Goal: Information Seeking & Learning: Learn about a topic

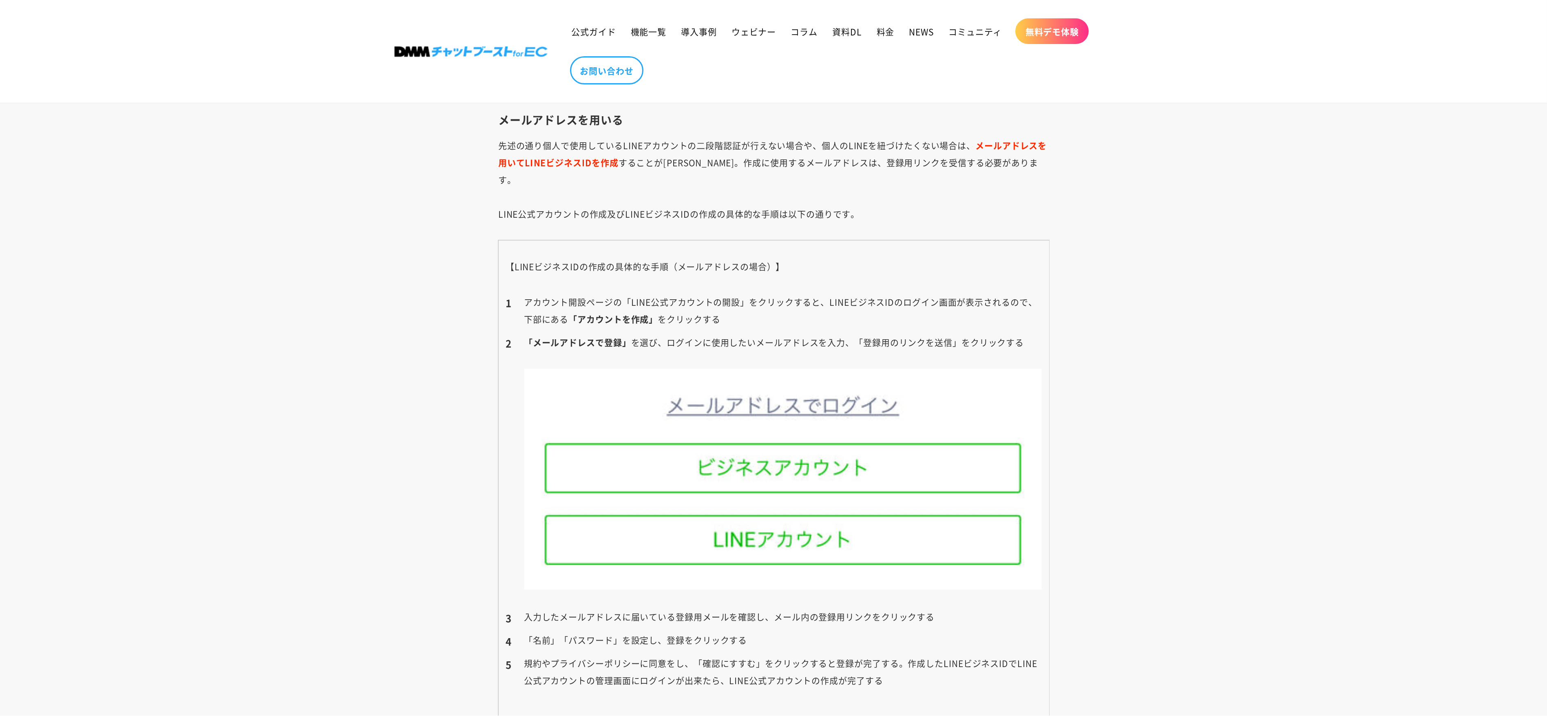
scroll to position [3031, 0]
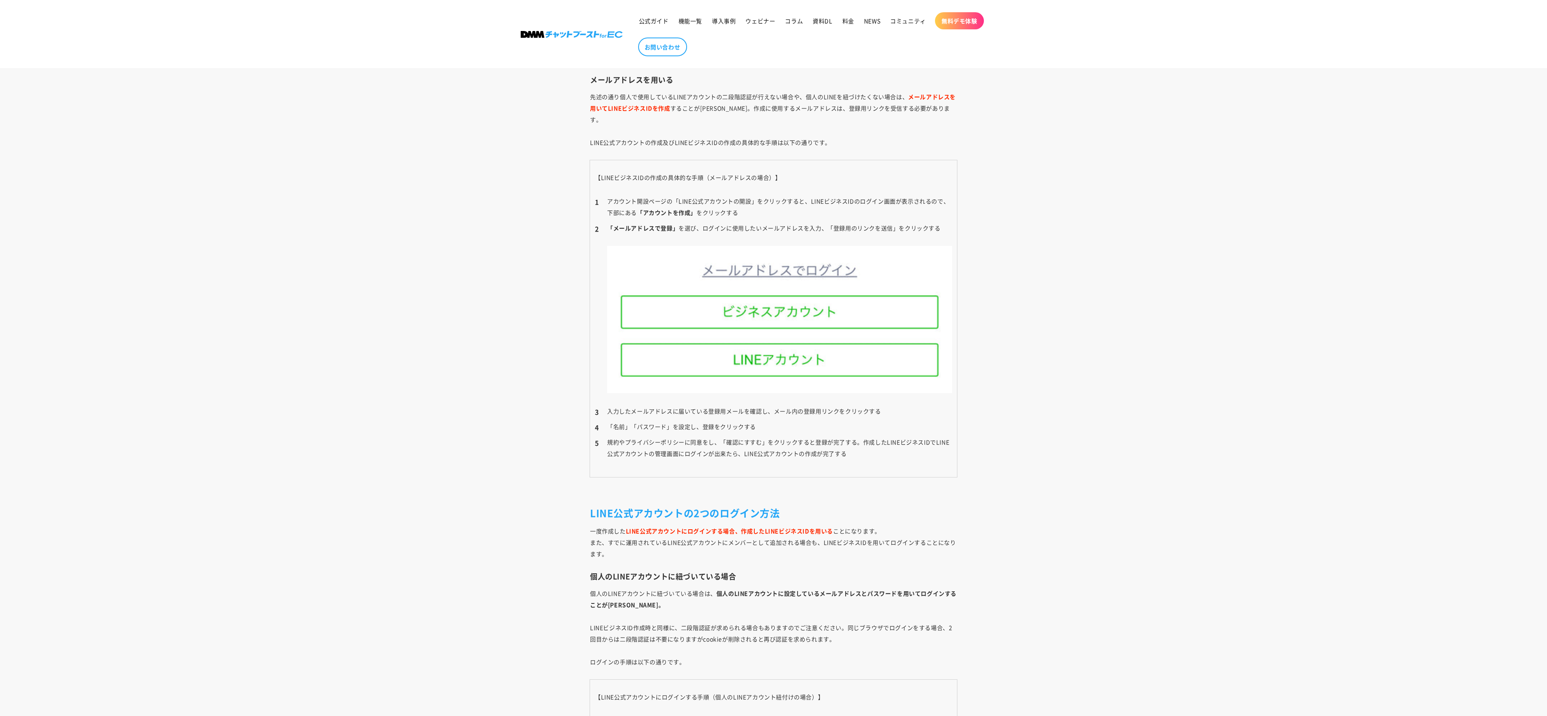
drag, startPoint x: 522, startPoint y: 0, endPoint x: 503, endPoint y: 281, distance: 281.6
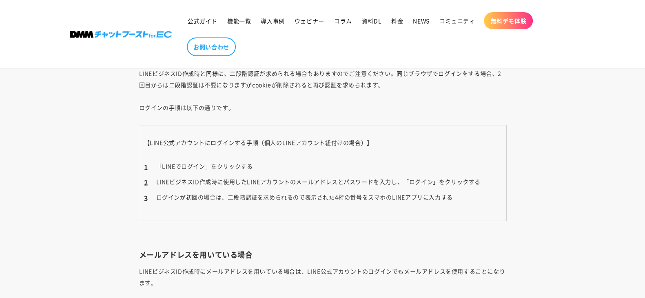
scroll to position [3585, 0]
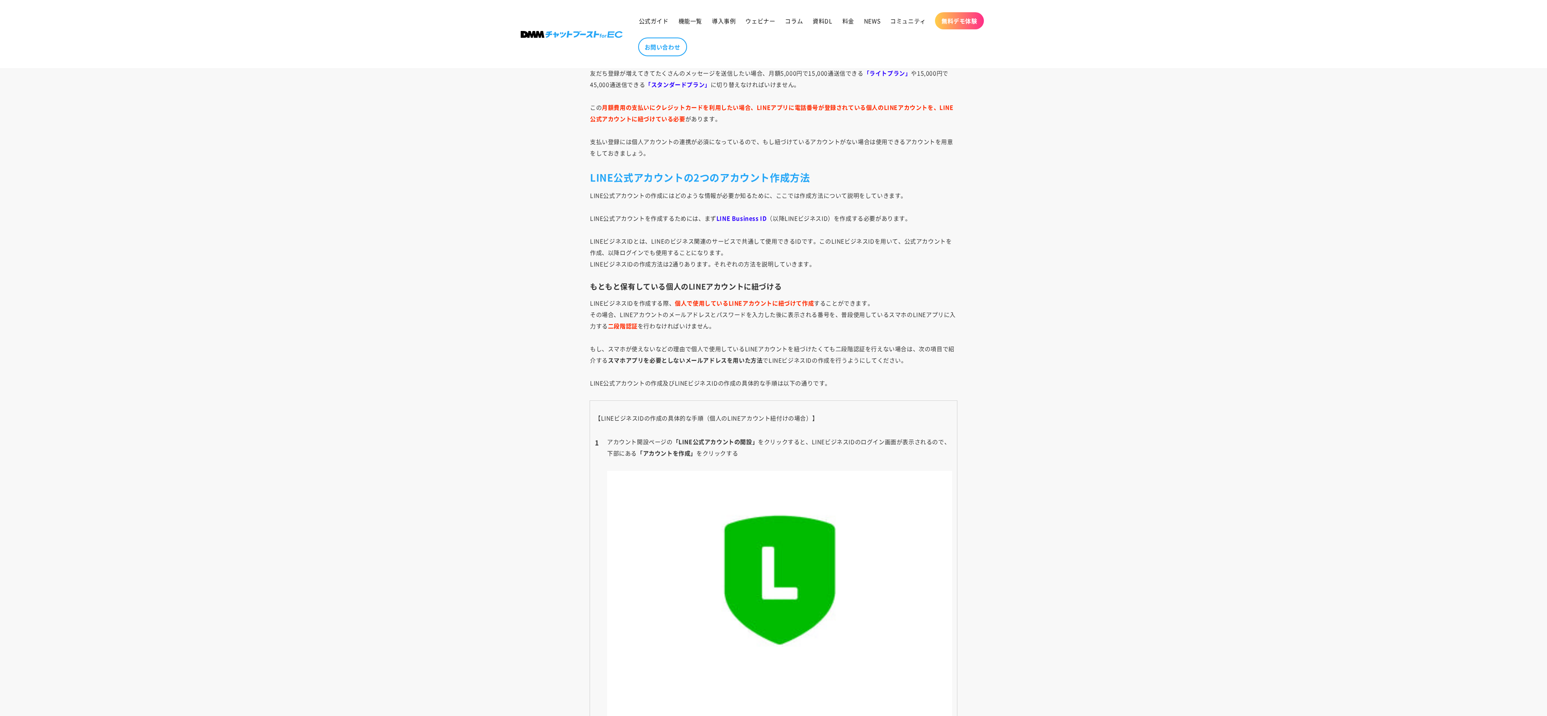
scroll to position [2010, 0]
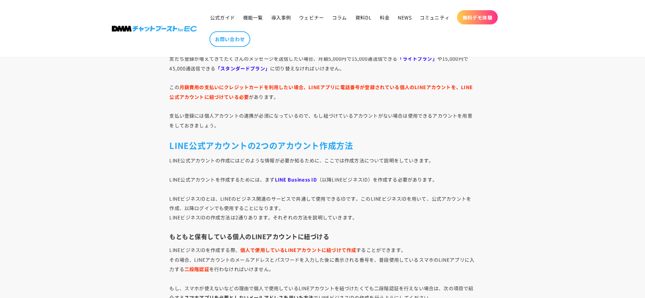
scroll to position [1031, 0]
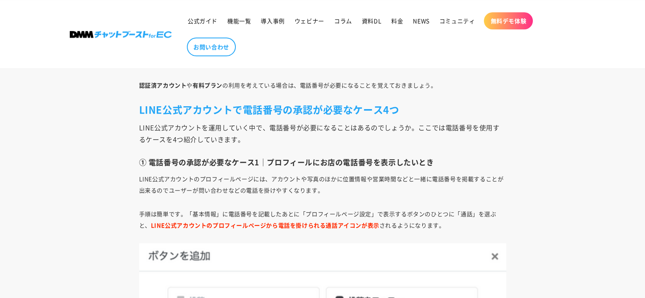
drag, startPoint x: 0, startPoint y: 0, endPoint x: 371, endPoint y: 177, distance: 410.9
click at [371, 177] on p "LINE公式アカウントのプロフィールページには、アカウントや写真のほかに位置情報や営業時間などと一緒に電話番号を掲載することが出来るのでユーザーが問い合わせな…" at bounding box center [322, 184] width 367 height 23
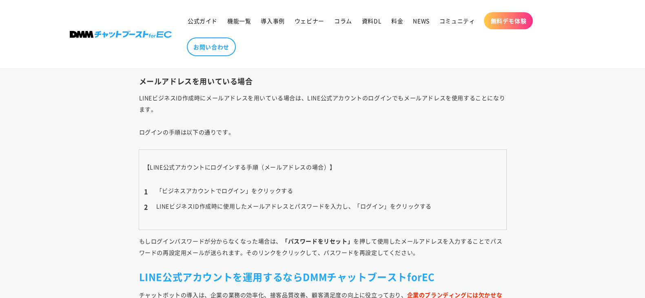
scroll to position [3760, 0]
